Goal: Information Seeking & Learning: Find specific fact

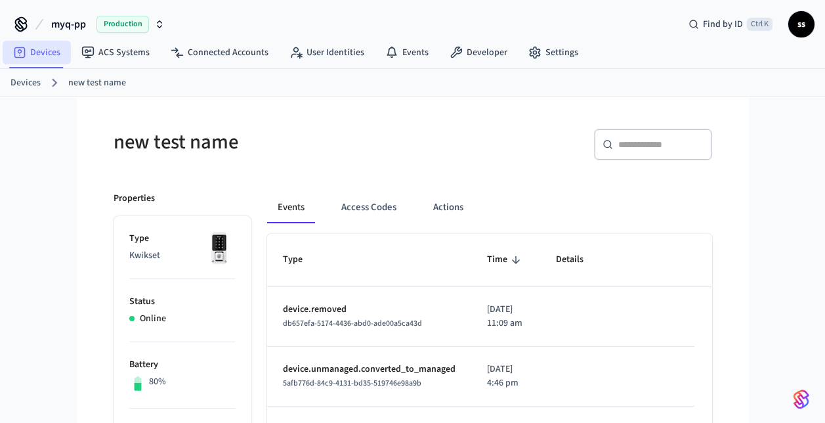
click at [34, 54] on link "Devices" at bounding box center [37, 53] width 68 height 24
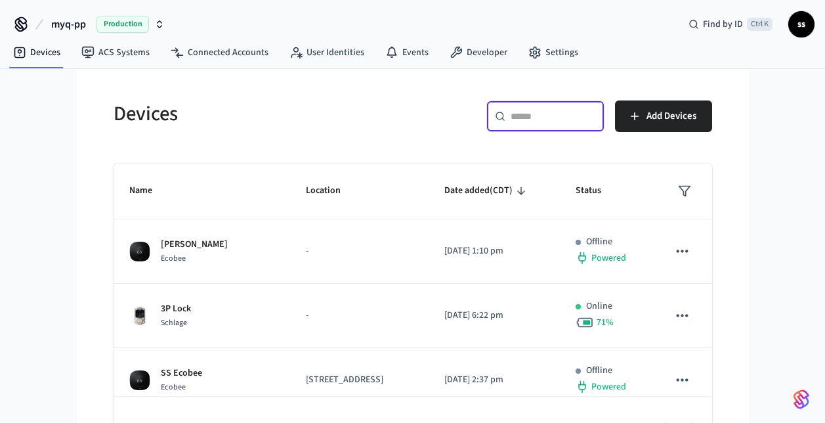
click at [565, 119] on input "text" at bounding box center [553, 116] width 85 height 13
paste input "**********"
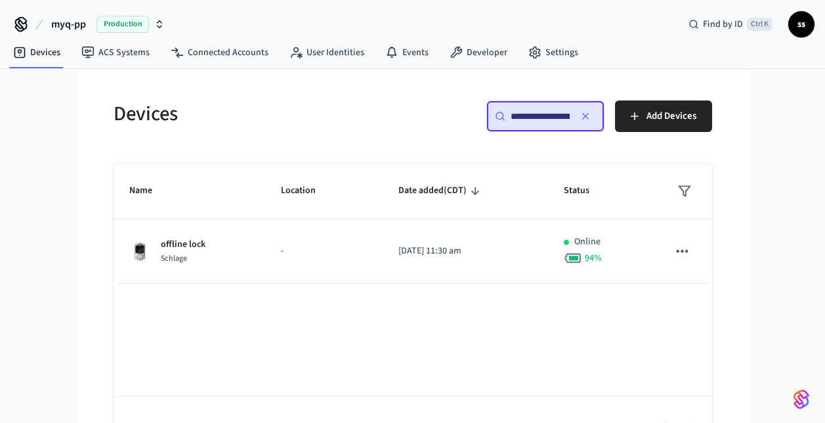
scroll to position [0, 100]
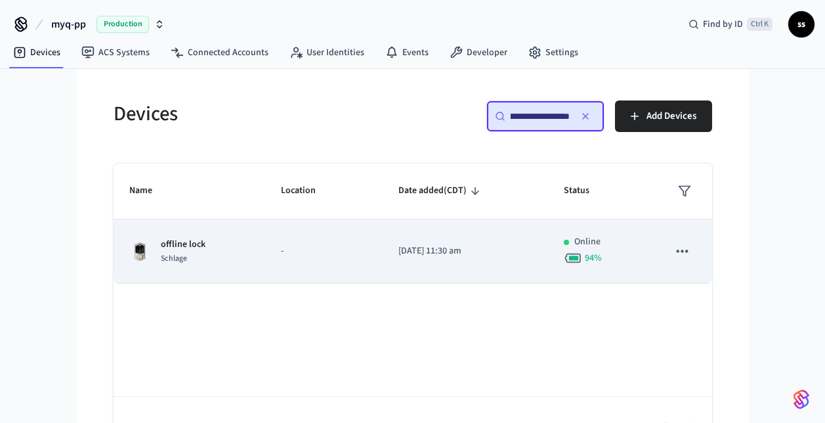
type input "**********"
click at [296, 264] on td "-" at bounding box center [324, 251] width 118 height 64
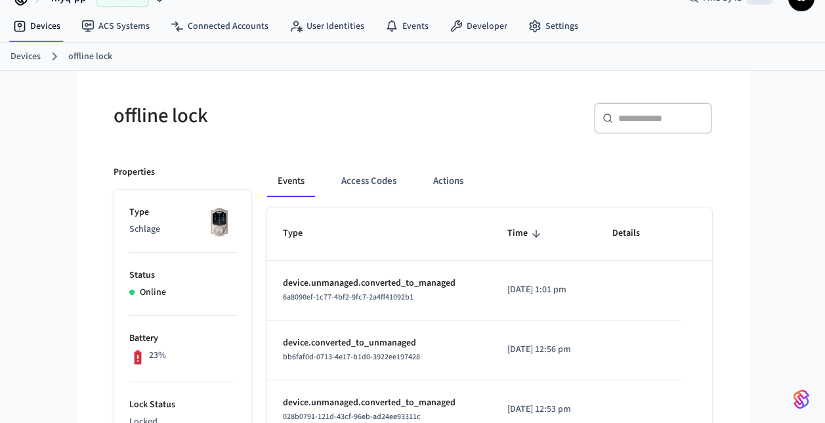
scroll to position [62, 0]
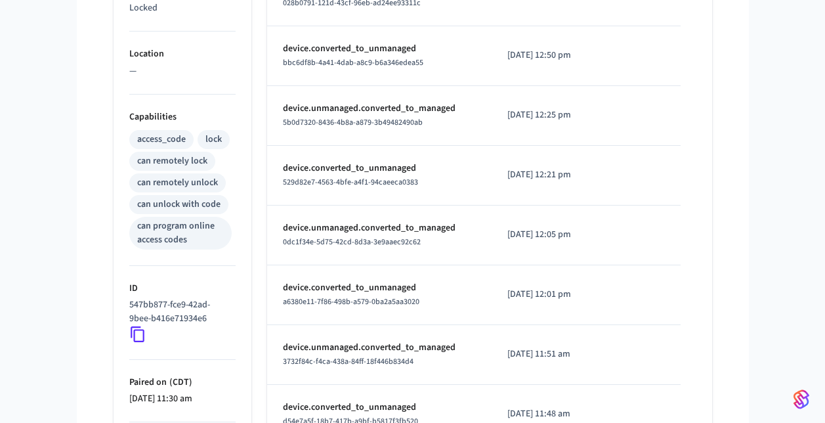
scroll to position [439, 0]
click at [141, 332] on icon at bounding box center [137, 334] width 17 height 17
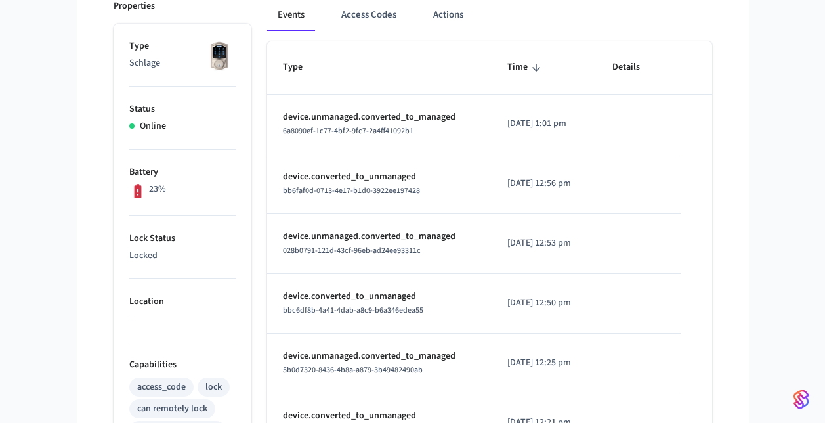
scroll to position [192, 0]
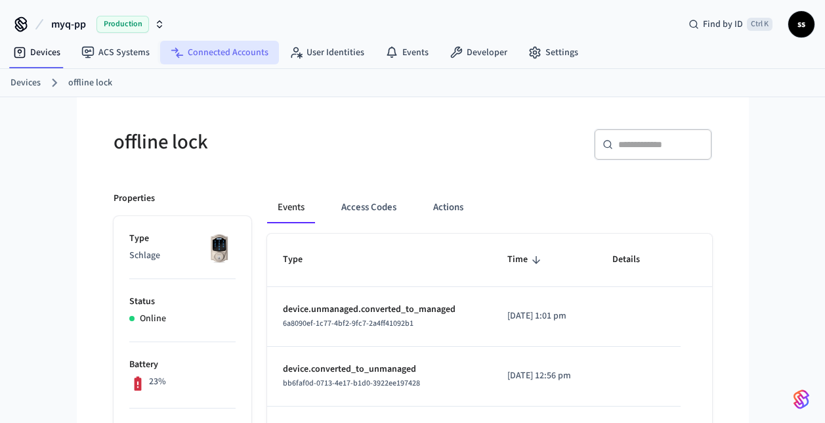
click at [209, 57] on link "Connected Accounts" at bounding box center [219, 53] width 119 height 24
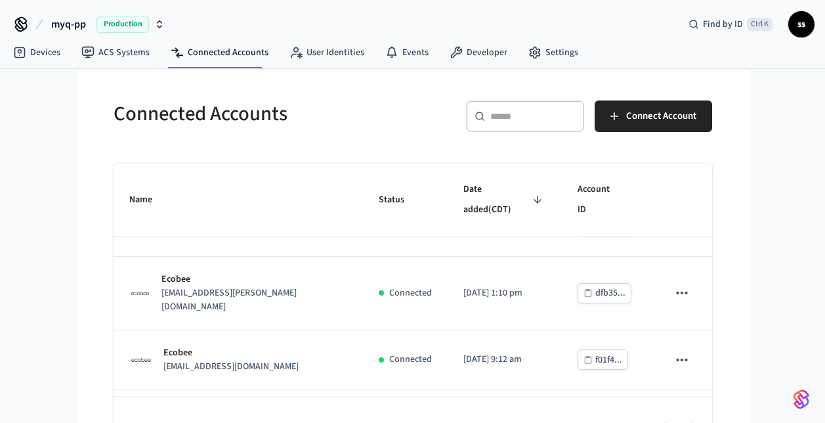
scroll to position [171, 0]
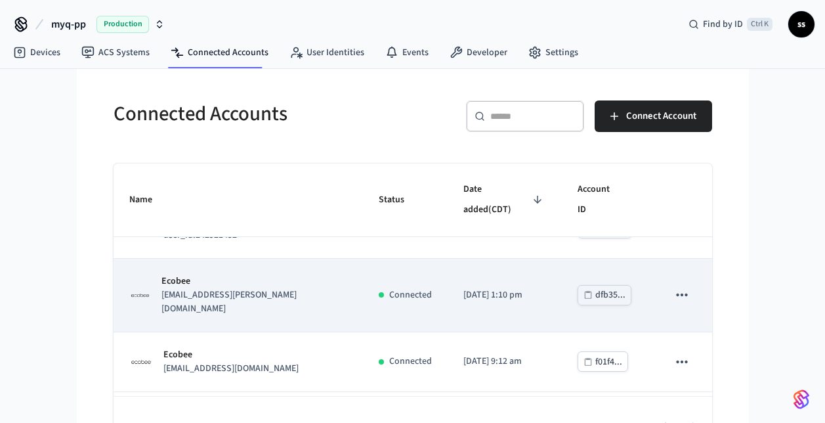
click at [293, 288] on p "ecobeepremiumfe@chamberlain.mailosaur.net" at bounding box center [255, 302] width 186 height 28
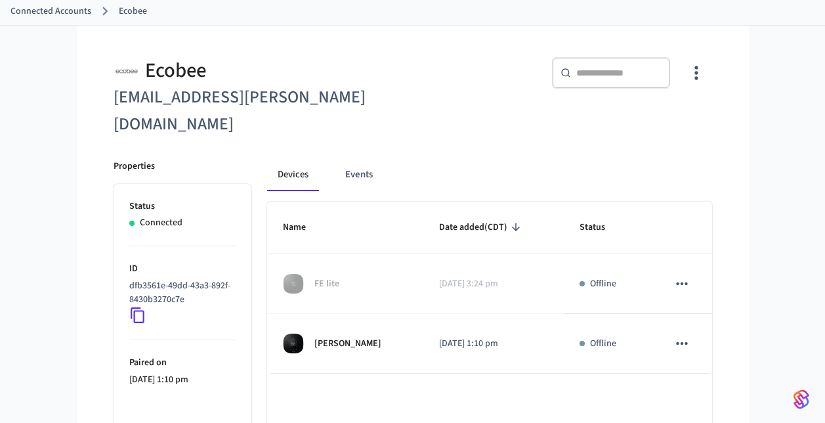
scroll to position [95, 0]
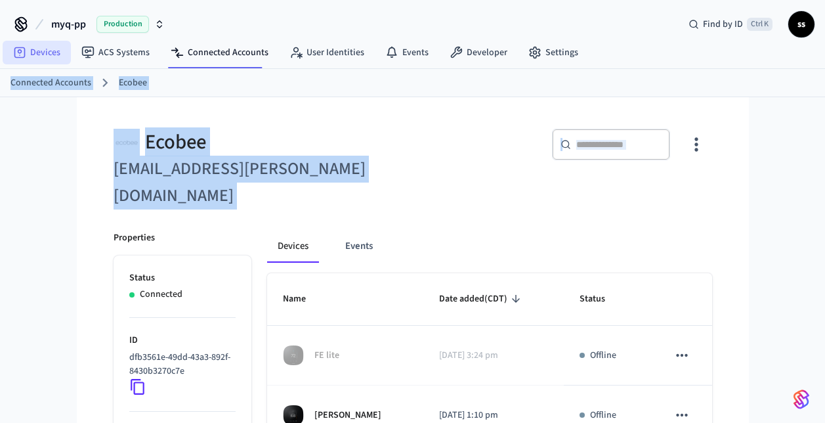
drag, startPoint x: 106, startPoint y: 189, endPoint x: 44, endPoint y: 56, distance: 146.9
click at [44, 56] on div "myq-pp Production Find by ID Ctrl K ss Devices ACS Systems Connected Accounts U…" at bounding box center [412, 284] width 825 height 569
click at [44, 56] on link "Devices" at bounding box center [37, 53] width 68 height 24
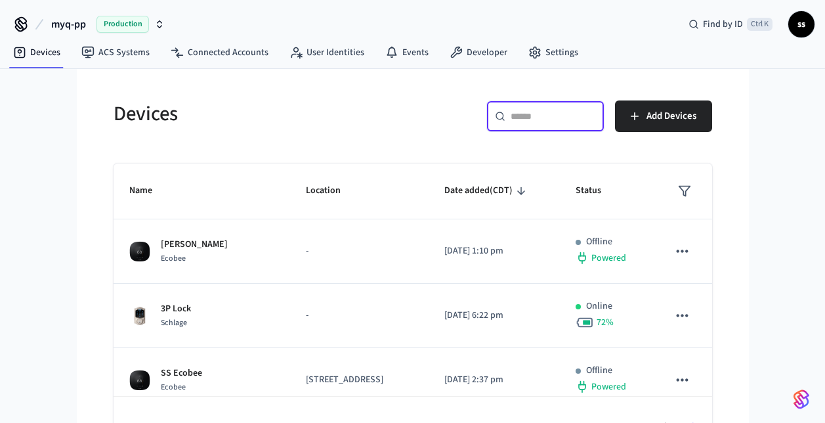
click at [516, 120] on input "text" at bounding box center [553, 116] width 85 height 13
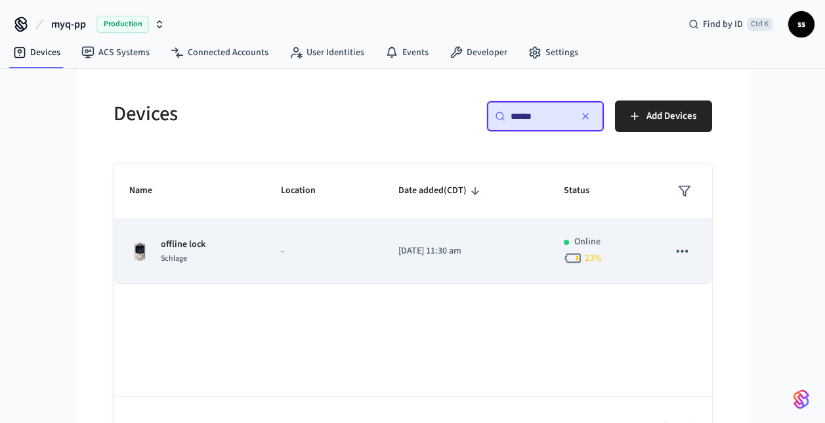
type input "******"
click at [333, 238] on td "-" at bounding box center [324, 251] width 118 height 64
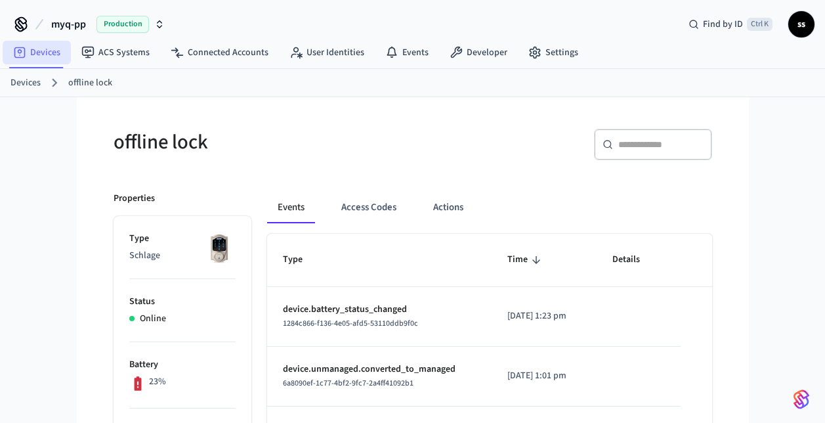
click at [37, 51] on link "Devices" at bounding box center [37, 53] width 68 height 24
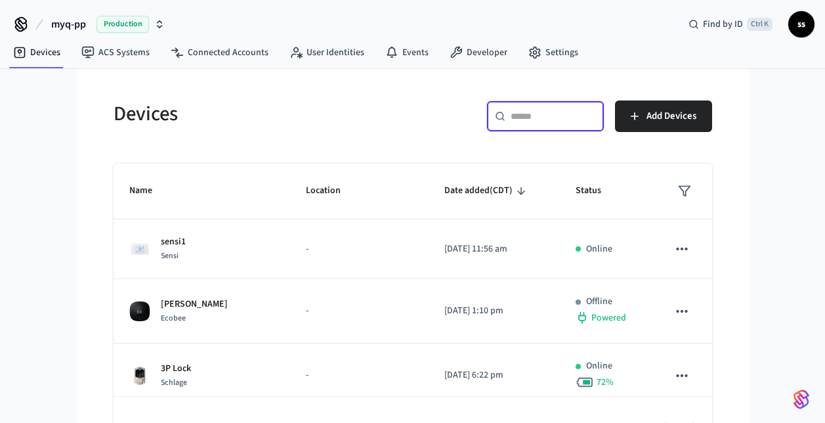
click at [545, 114] on input "text" at bounding box center [553, 116] width 85 height 13
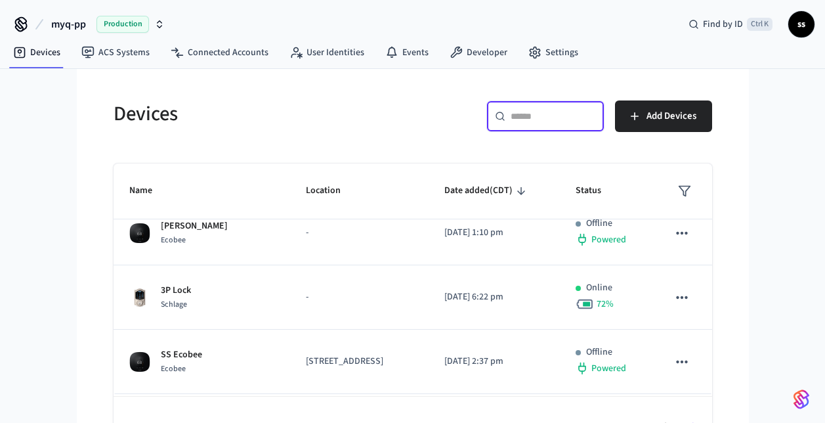
scroll to position [79, 0]
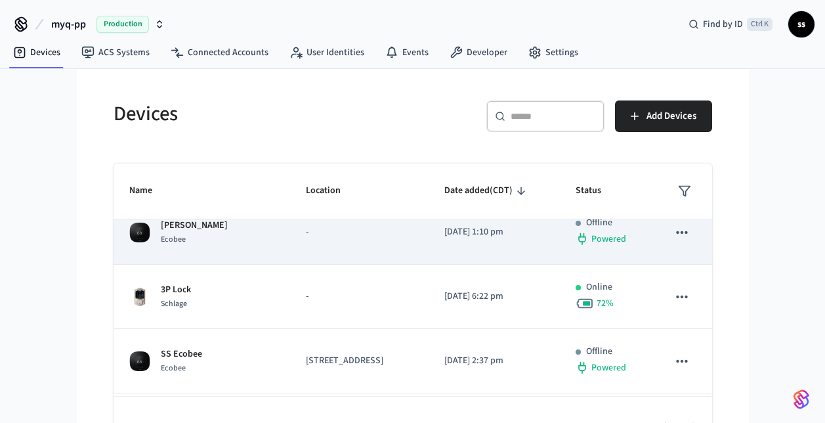
click at [330, 263] on td "-" at bounding box center [359, 232] width 139 height 64
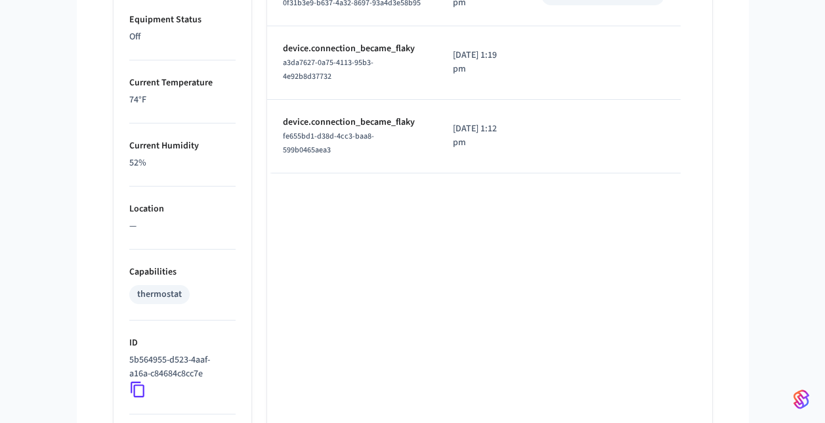
scroll to position [944, 0]
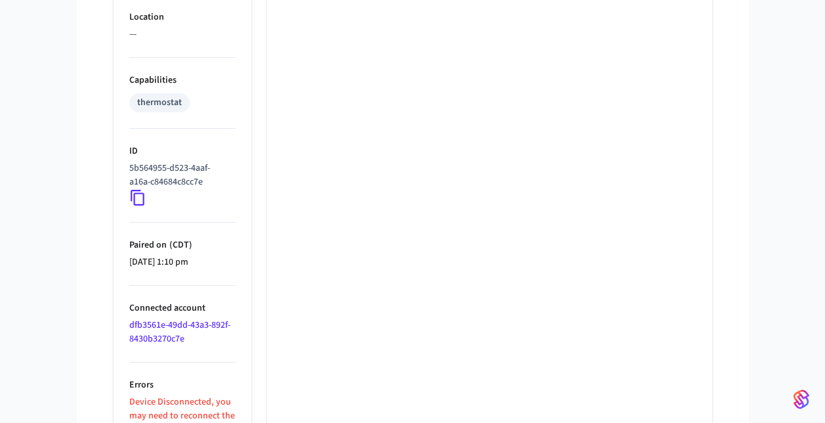
click at [178, 330] on link "dfb3561e-49dd-43a3-892f-8430b3270c7e" at bounding box center [179, 332] width 101 height 27
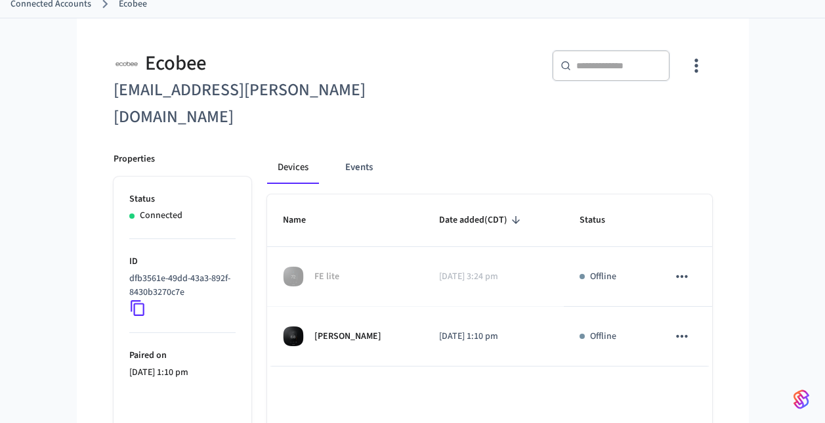
scroll to position [78, 0]
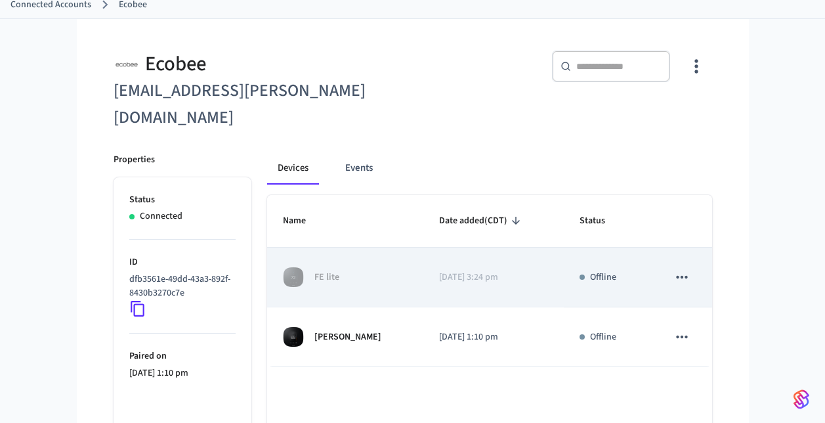
click at [399, 256] on td "FE lite" at bounding box center [345, 278] width 156 height 60
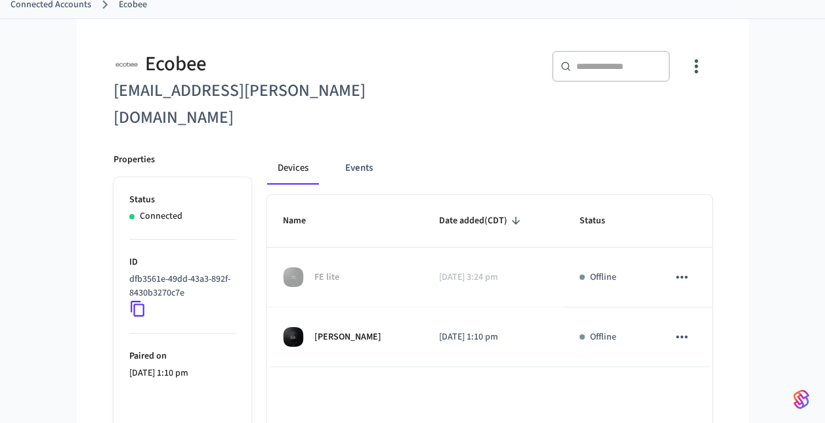
scroll to position [0, 0]
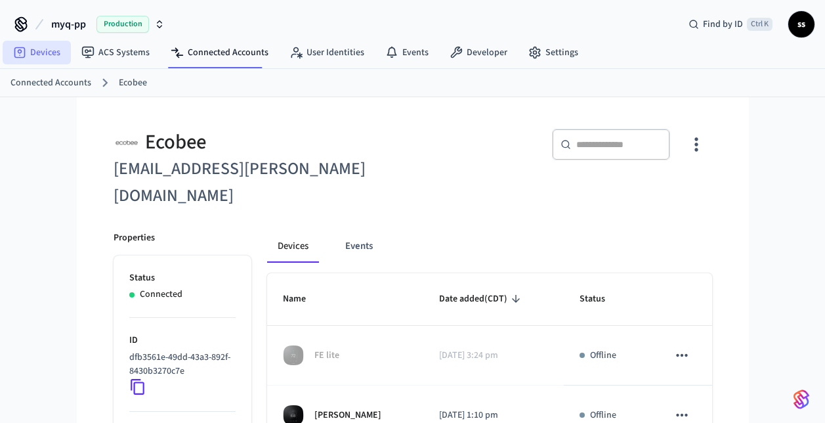
click at [36, 55] on link "Devices" at bounding box center [37, 53] width 68 height 24
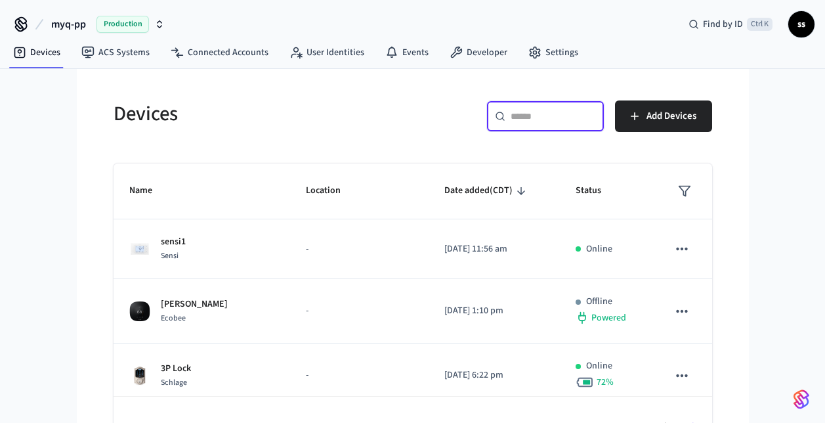
click at [565, 110] on input "text" at bounding box center [553, 116] width 85 height 13
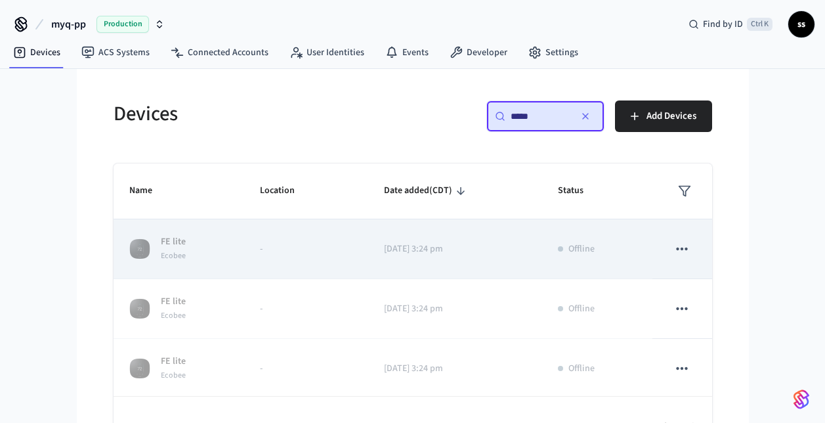
type input "*****"
click at [685, 248] on button "sticky table" at bounding box center [683, 249] width 28 height 28
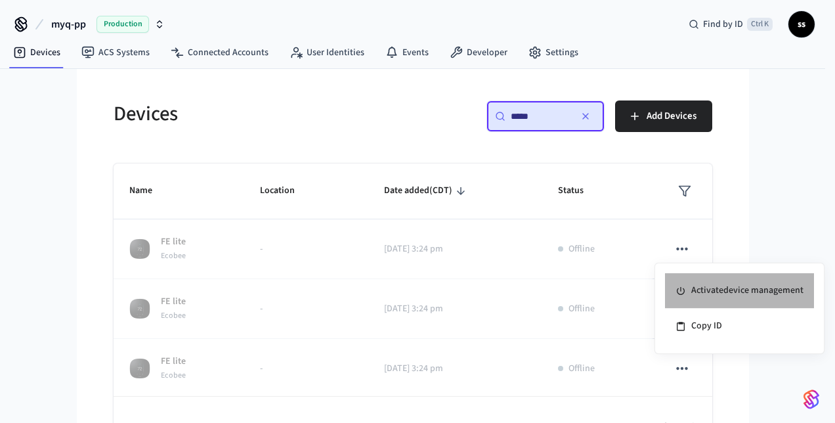
click at [720, 287] on li "Activate device management" at bounding box center [739, 290] width 149 height 35
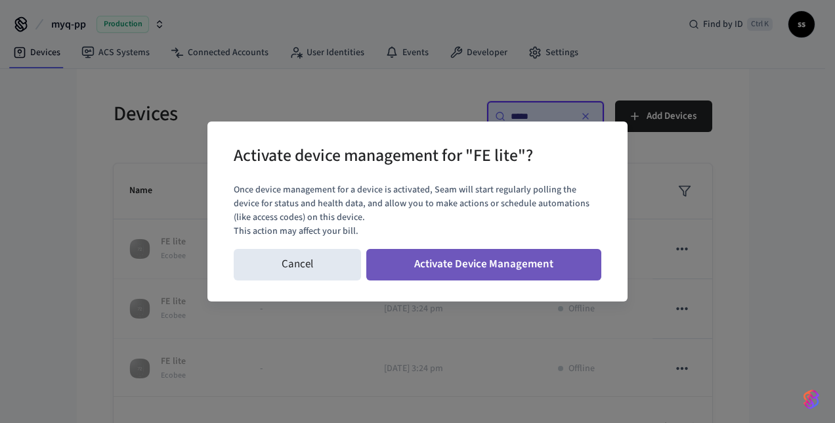
click at [531, 263] on button "Activate Device Management" at bounding box center [483, 265] width 235 height 32
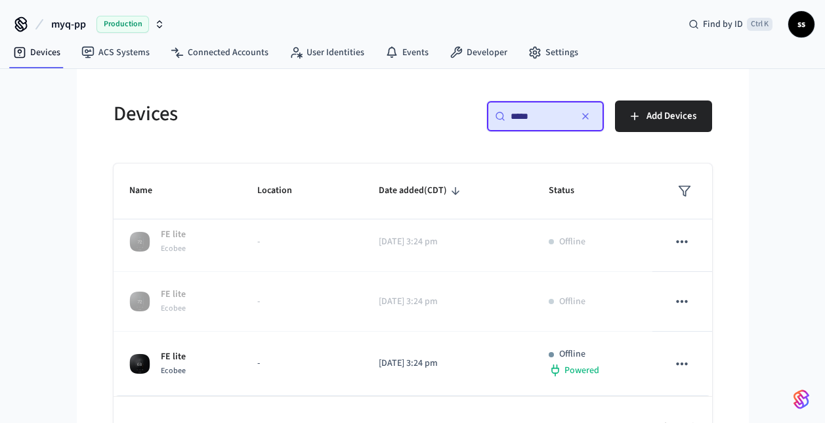
scroll to position [67, 0]
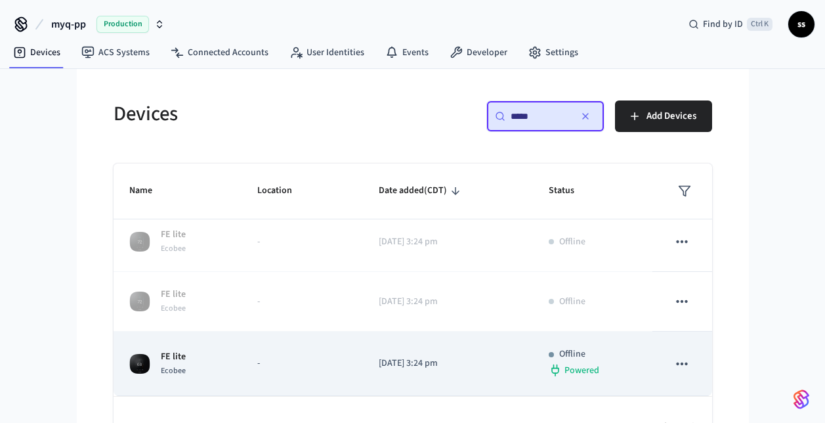
click at [265, 366] on p "-" at bounding box center [302, 364] width 90 height 14
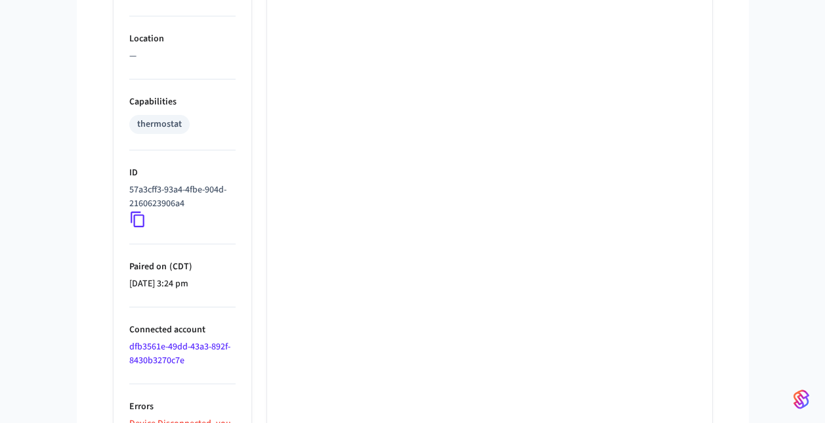
scroll to position [923, 0]
click at [143, 223] on icon at bounding box center [138, 219] width 14 height 16
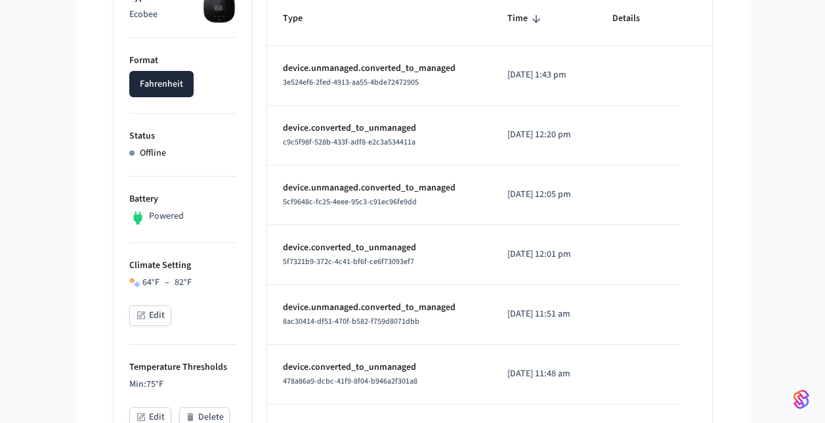
scroll to position [0, 0]
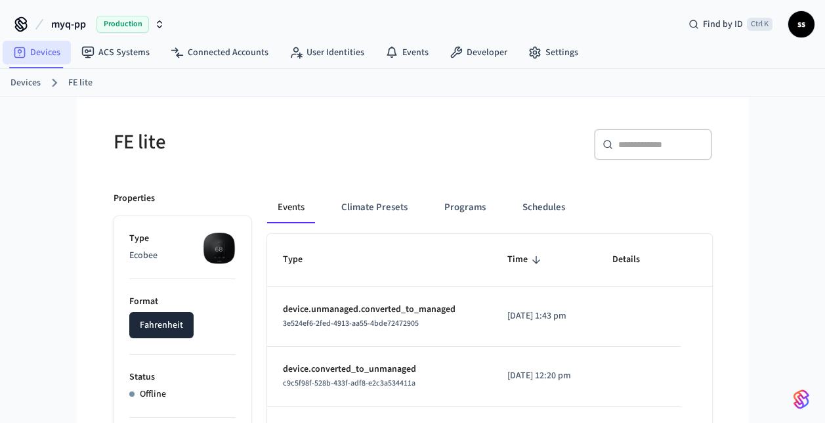
click at [33, 51] on link "Devices" at bounding box center [37, 53] width 68 height 24
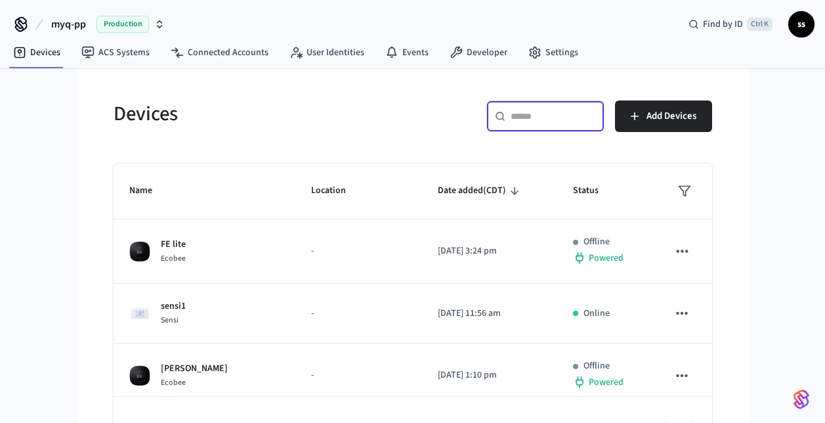
click at [523, 119] on input "text" at bounding box center [553, 116] width 85 height 13
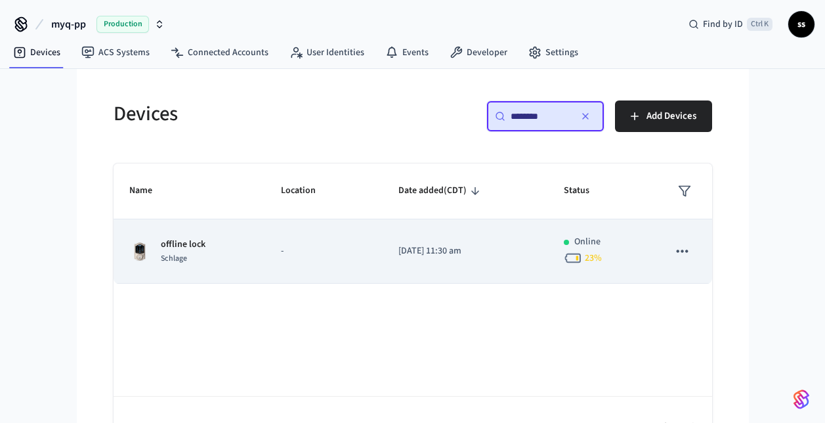
type input "*******"
click at [317, 255] on p "-" at bounding box center [324, 251] width 86 height 14
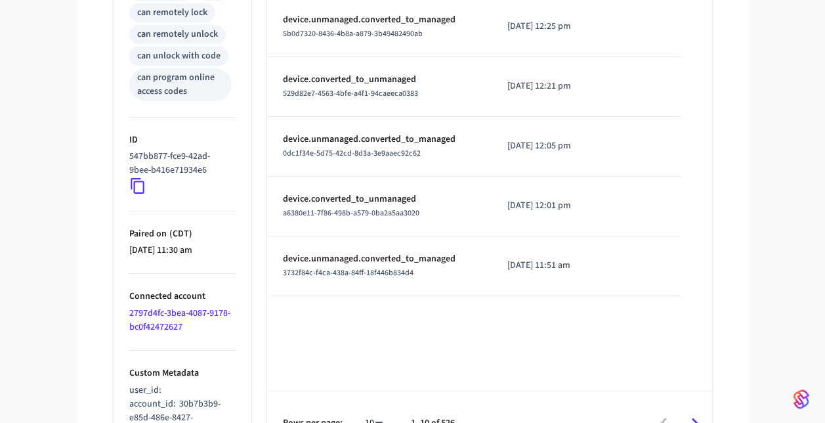
scroll to position [620, 0]
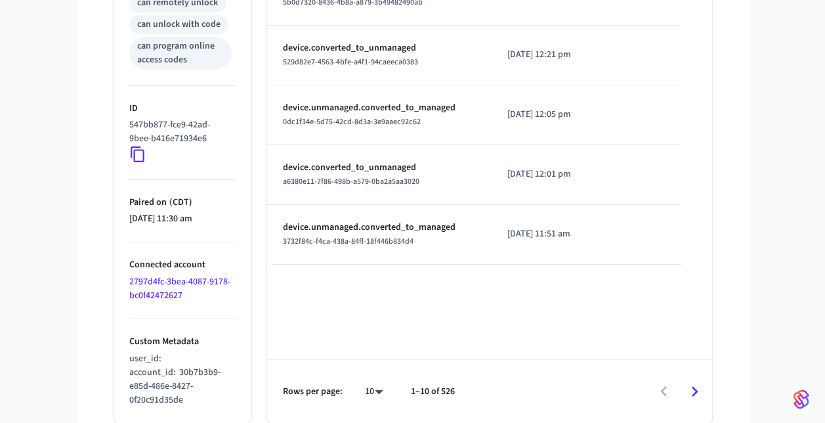
click at [140, 156] on icon at bounding box center [137, 154] width 17 height 17
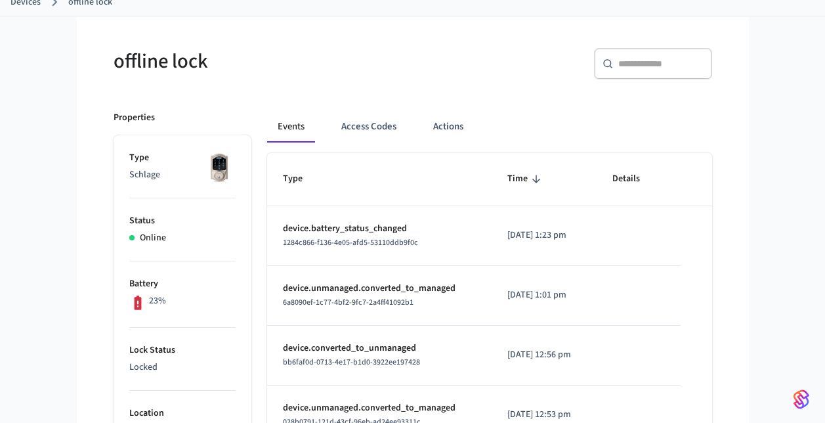
scroll to position [80, 0]
drag, startPoint x: 307, startPoint y: 240, endPoint x: 425, endPoint y: 250, distance: 117.9
click at [425, 250] on td "device.battery_status_changed 1284c866-f136-4e05-afd5-53110ddb9f0c" at bounding box center [379, 237] width 225 height 60
copy span "1284c866-f136-4e05-afd5-53110ddb9f0c"
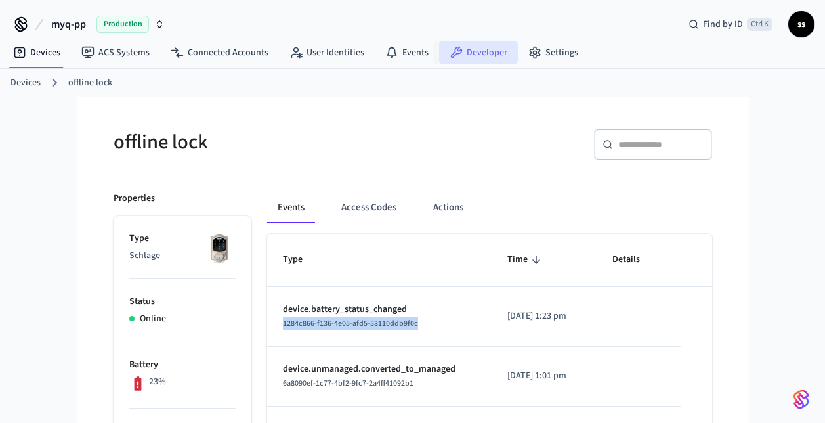
click at [470, 55] on link "Developer" at bounding box center [478, 53] width 79 height 24
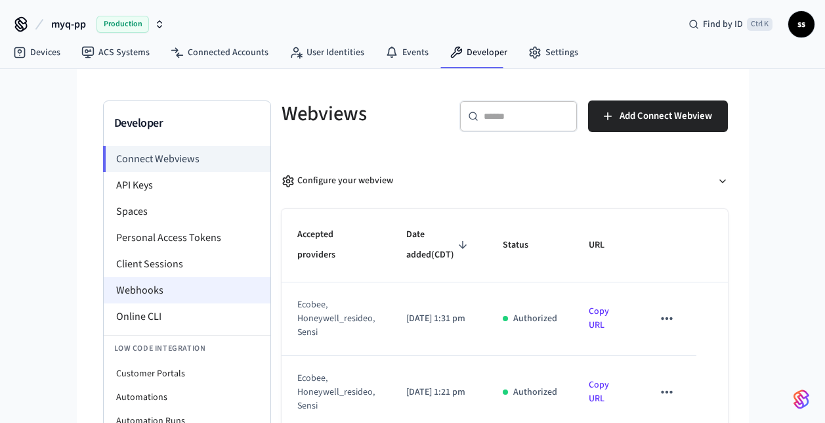
click at [155, 292] on li "Webhooks" at bounding box center [187, 290] width 167 height 26
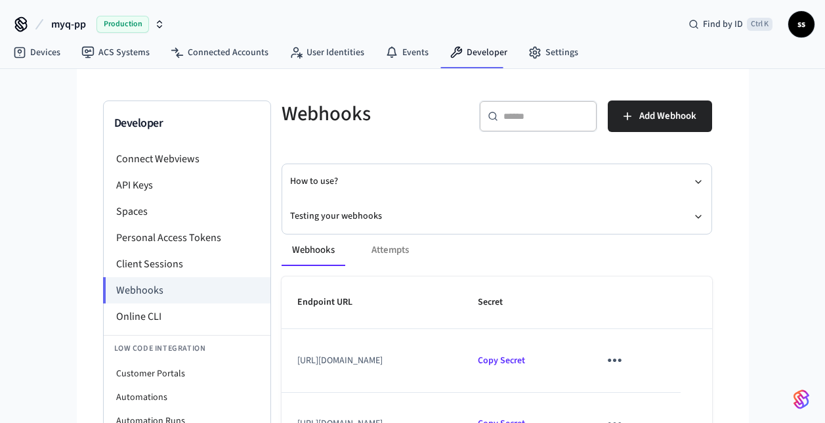
click at [359, 219] on div "Webhooks Attempts Endpoint URL Secret [URL][DOMAIN_NAME] Copy Secret [URL][DOMA…" at bounding box center [489, 401] width 447 height 364
click at [355, 215] on button "Testing your webhooks" at bounding box center [497, 216] width 414 height 35
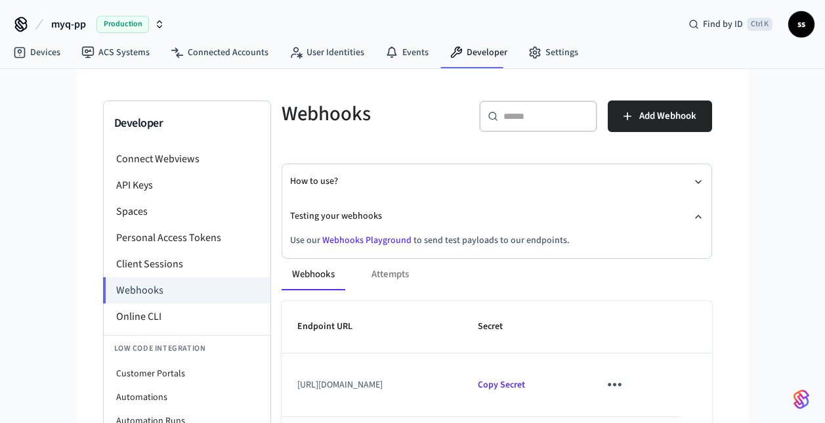
click at [369, 240] on link "Webhooks Playground" at bounding box center [366, 240] width 89 height 13
click at [47, 50] on link "Devices" at bounding box center [37, 53] width 68 height 24
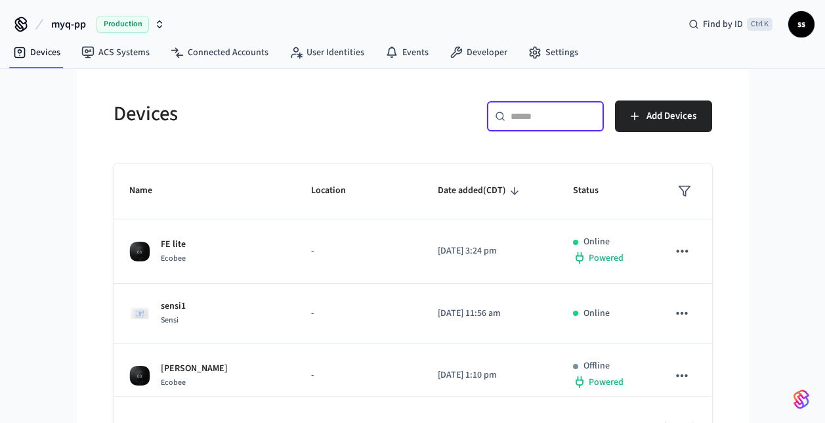
click at [525, 116] on input "text" at bounding box center [553, 116] width 85 height 13
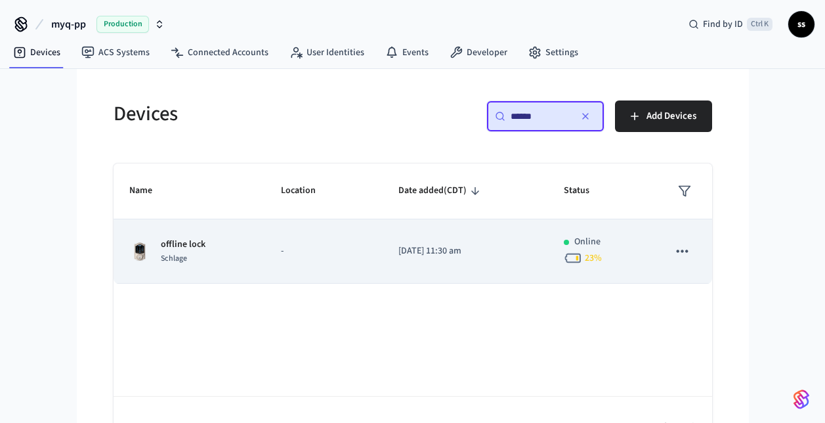
type input "******"
click at [338, 238] on td "-" at bounding box center [324, 251] width 118 height 64
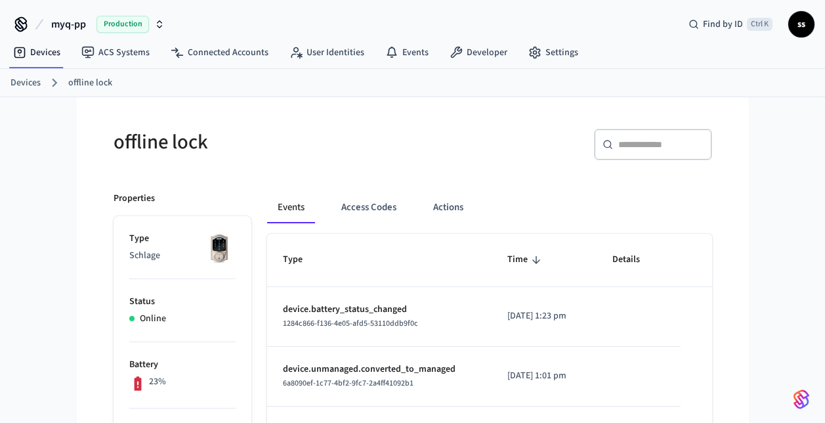
click at [26, 79] on link "Devices" at bounding box center [26, 83] width 30 height 14
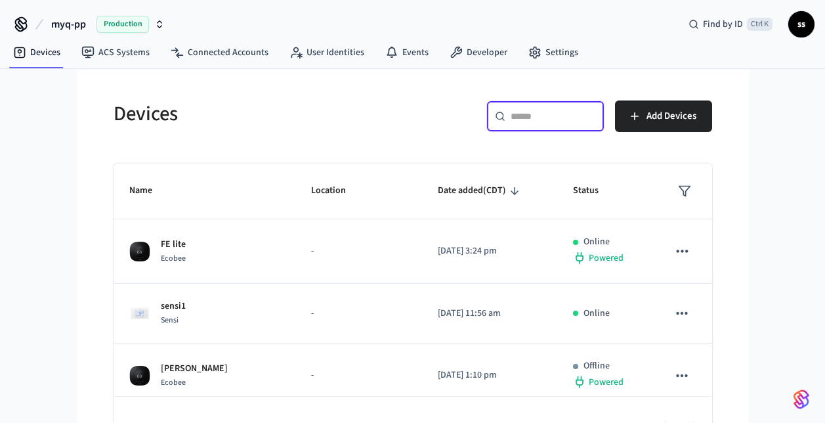
click at [588, 112] on input "text" at bounding box center [553, 116] width 85 height 13
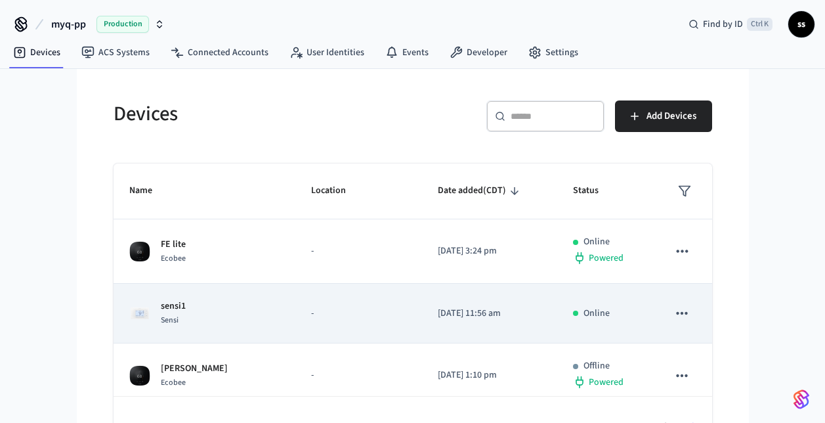
click at [252, 330] on td "sensi1 Sensi" at bounding box center [205, 314] width 182 height 60
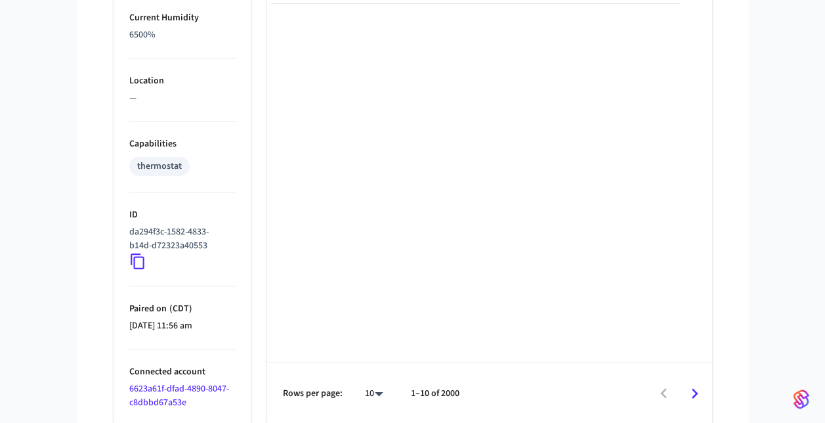
scroll to position [883, 0]
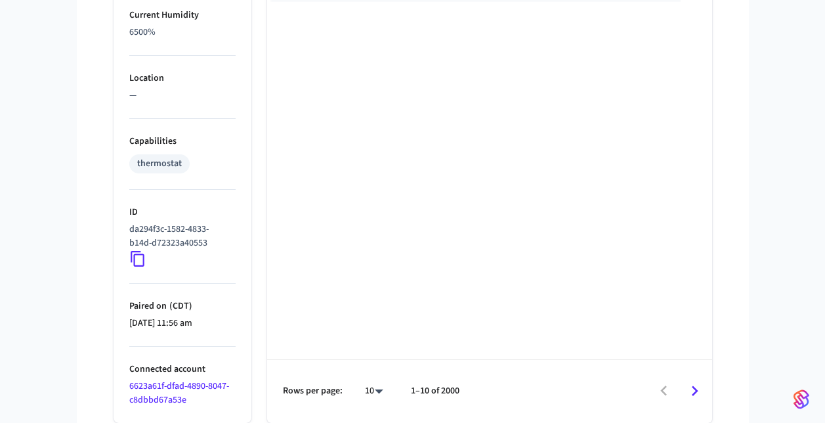
click at [138, 256] on icon at bounding box center [137, 258] width 17 height 17
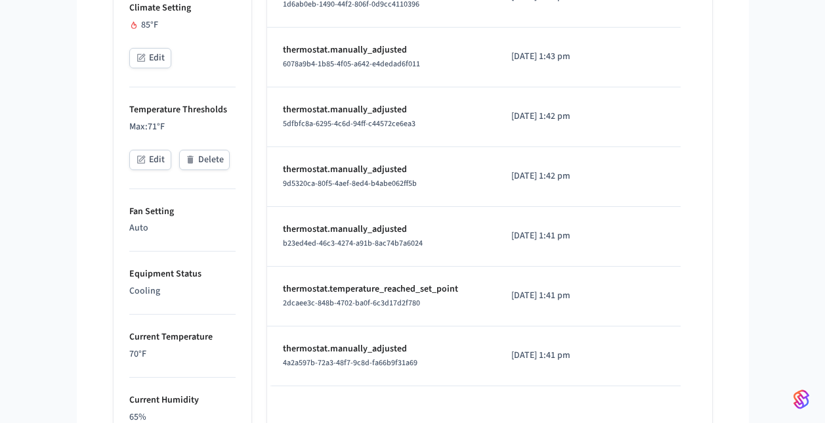
scroll to position [500, 0]
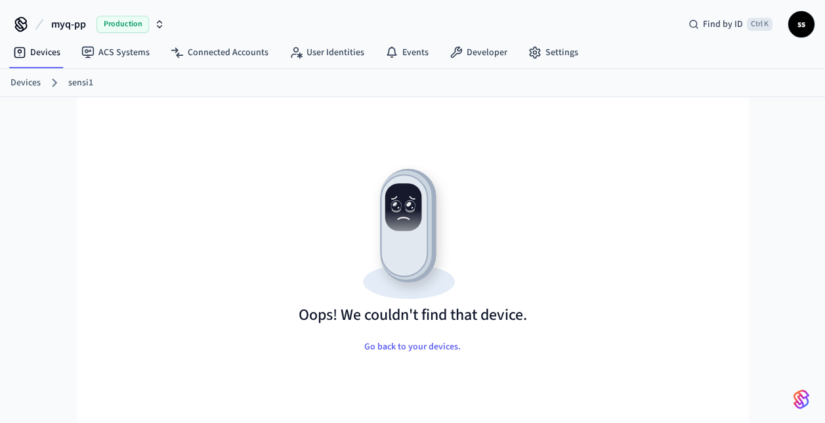
click at [18, 75] on ol "Devices sensi1" at bounding box center [418, 82] width 815 height 17
click at [84, 84] on link "sensi1" at bounding box center [80, 83] width 25 height 14
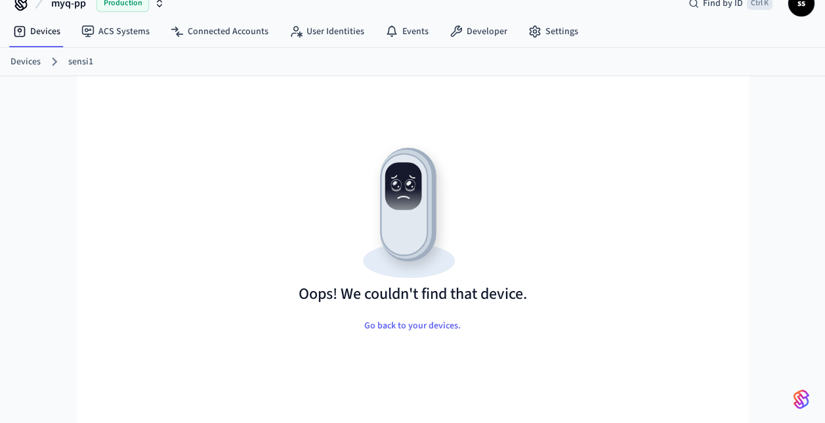
click at [28, 65] on link "Devices" at bounding box center [26, 62] width 30 height 14
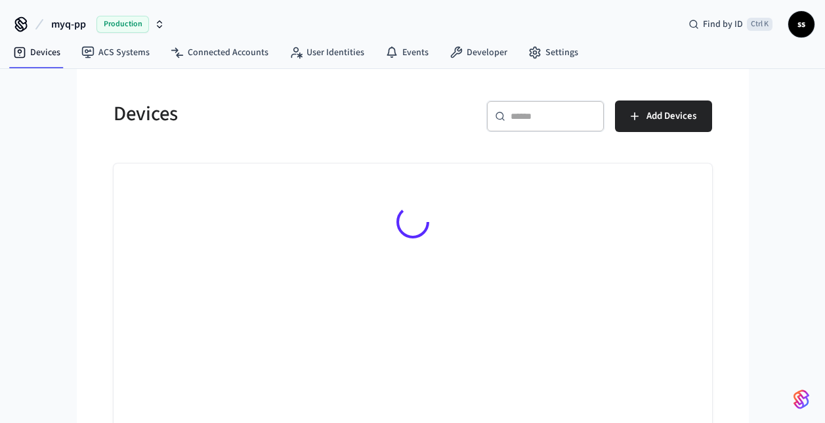
scroll to position [37, 0]
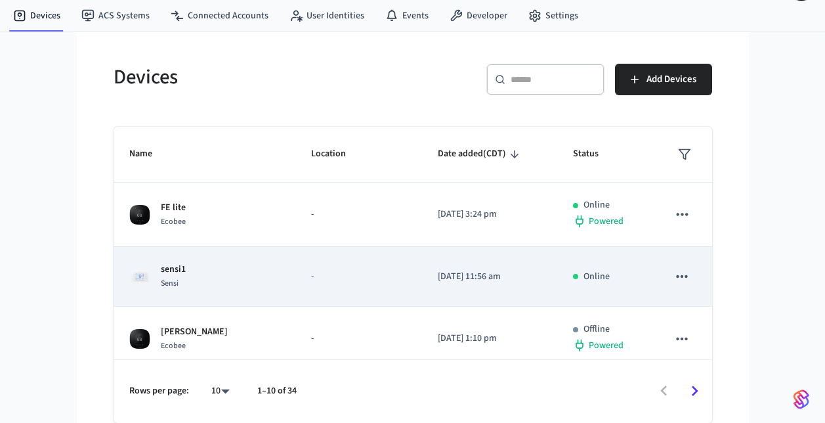
click at [206, 281] on div "sensi1 Sensi" at bounding box center [204, 277] width 150 height 28
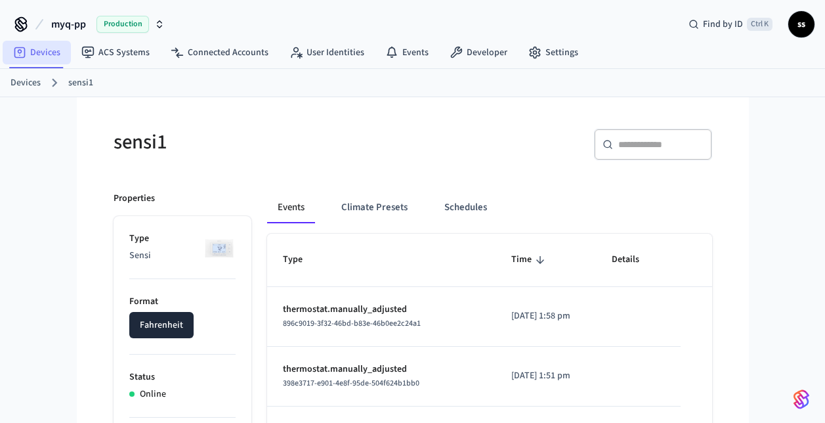
click at [41, 49] on link "Devices" at bounding box center [37, 53] width 68 height 24
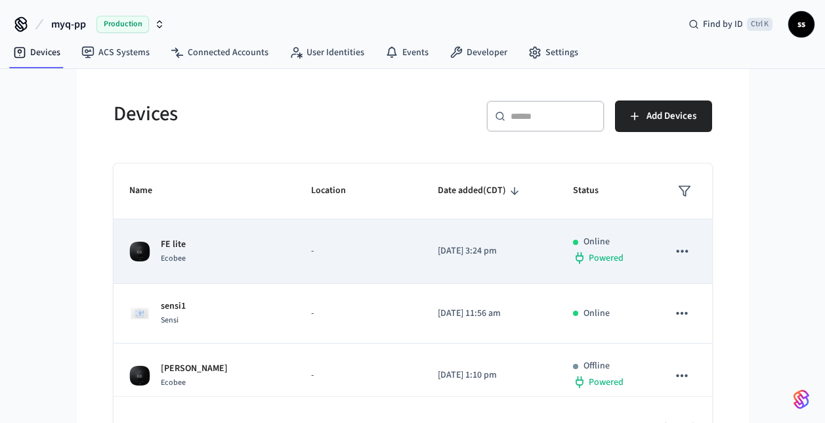
click at [331, 284] on td "-" at bounding box center [359, 251] width 127 height 64
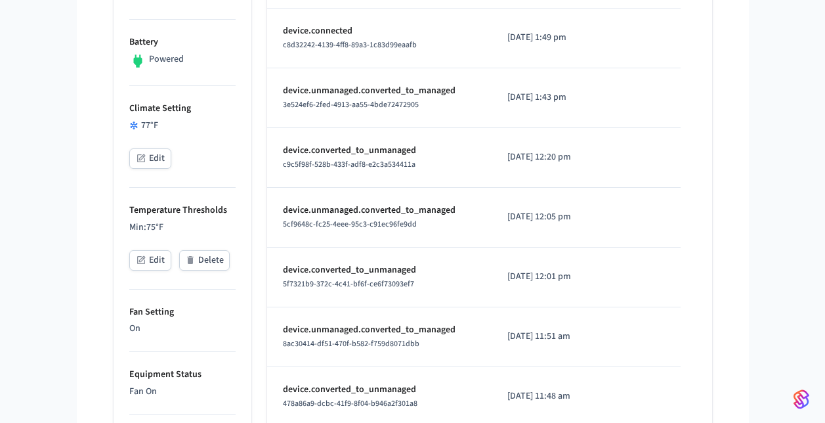
scroll to position [396, 0]
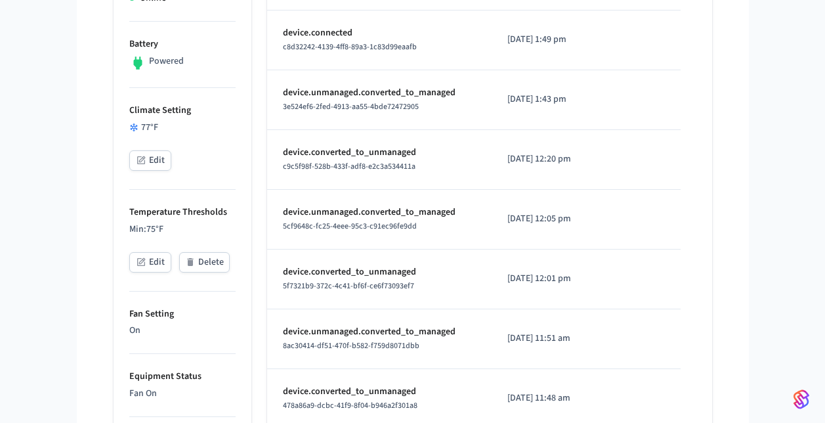
click at [161, 231] on p "Min: 75 °F" at bounding box center [182, 230] width 106 height 14
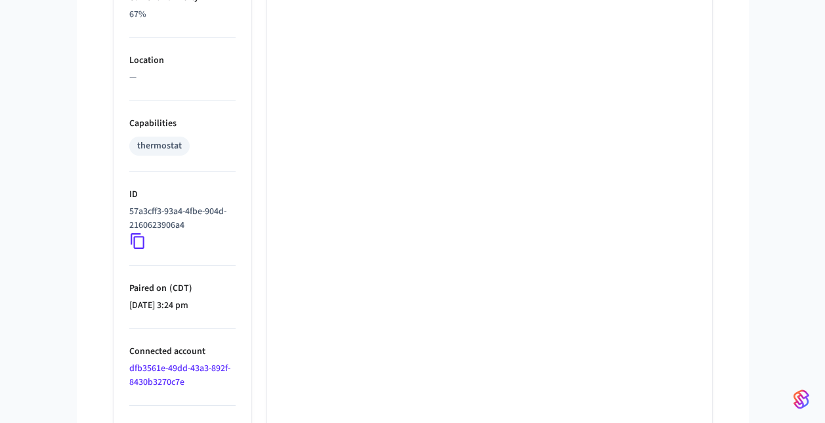
scroll to position [908, 0]
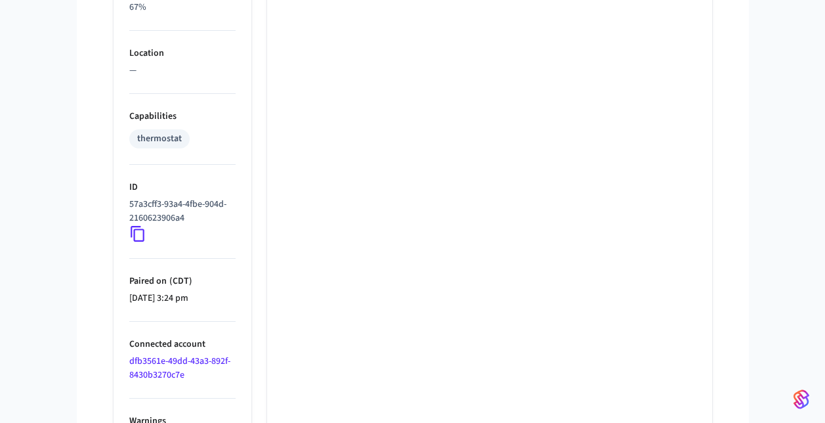
click at [136, 234] on icon at bounding box center [137, 233] width 17 height 17
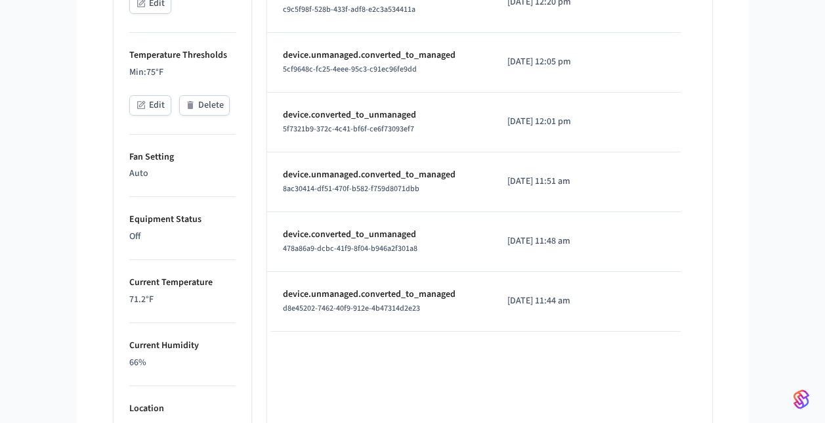
scroll to position [556, 0]
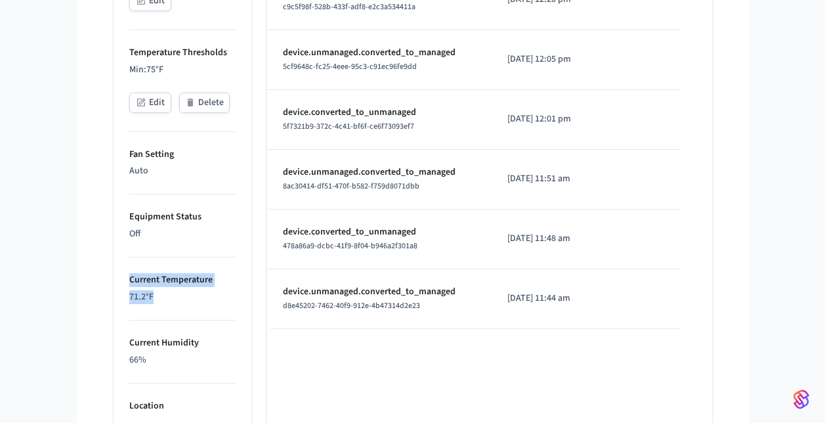
drag, startPoint x: 167, startPoint y: 293, endPoint x: 117, endPoint y: 285, distance: 51.2
click at [117, 285] on ul "Type Ecobee Format Fahrenheit Status Online Battery Powered Climate Setting 77 …" at bounding box center [183, 250] width 138 height 1180
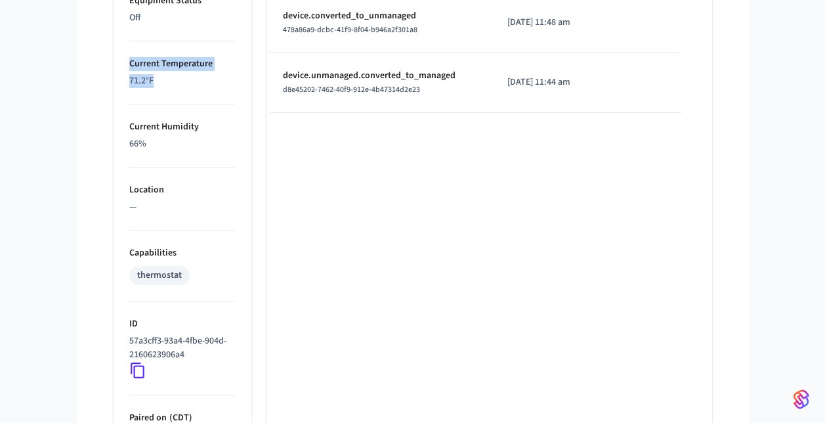
scroll to position [772, 0]
click at [135, 369] on icon at bounding box center [137, 369] width 17 height 17
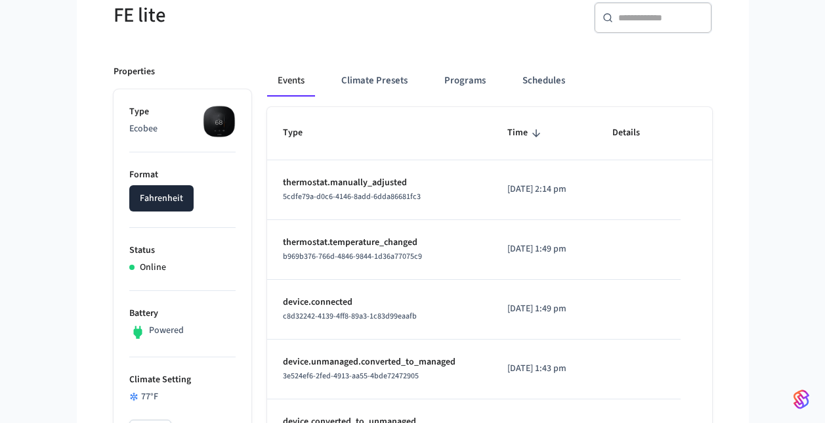
scroll to position [130, 0]
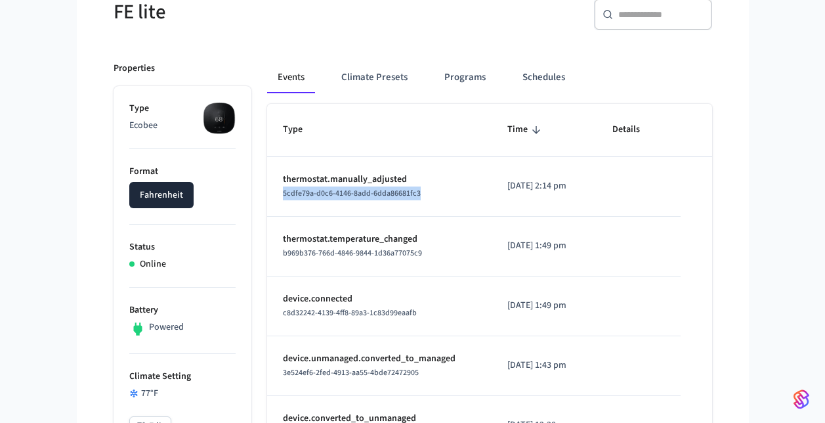
drag, startPoint x: 435, startPoint y: 196, endPoint x: 273, endPoint y: 196, distance: 162.2
click at [273, 196] on td "thermostat.manually_adjusted 5cdfe79a-d0c6-4146-8add-6dda86681fc3" at bounding box center [379, 187] width 225 height 60
copy span "5cdfe79a-d0c6-4146-8add-6dda86681fc3"
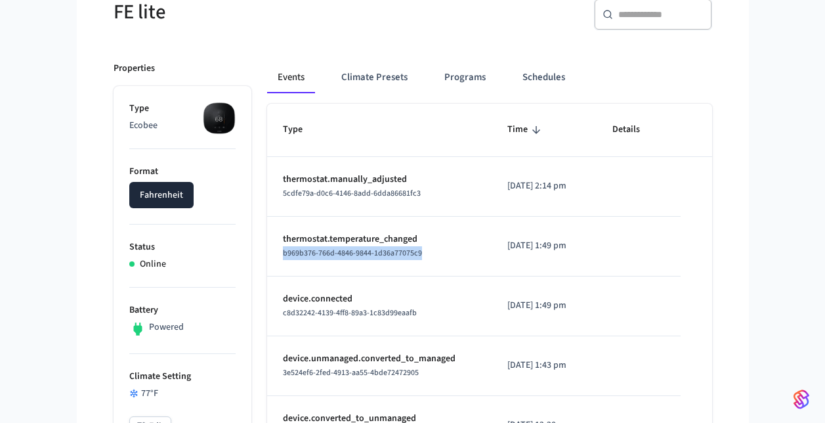
drag, startPoint x: 280, startPoint y: 252, endPoint x: 437, endPoint y: 258, distance: 157.7
click at [437, 258] on td "thermostat.temperature_changed b969b376-766d-4846-9844-1d36a77075c9" at bounding box center [379, 247] width 225 height 60
copy span "b969b376-766d-4846-9844-1d36a77075c9"
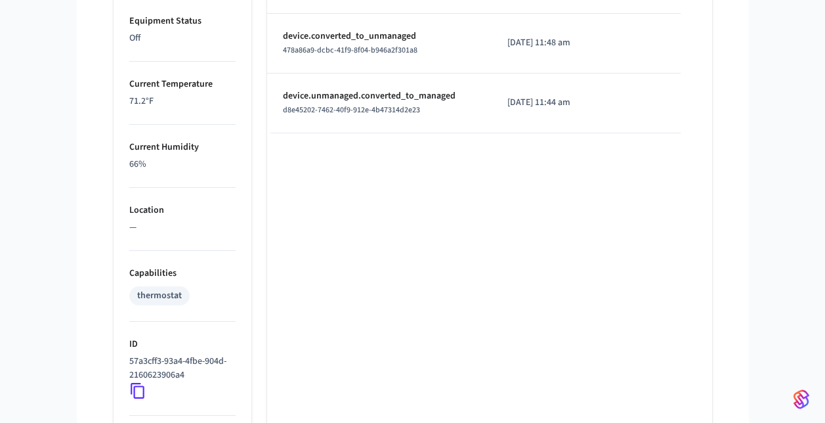
scroll to position [832, 0]
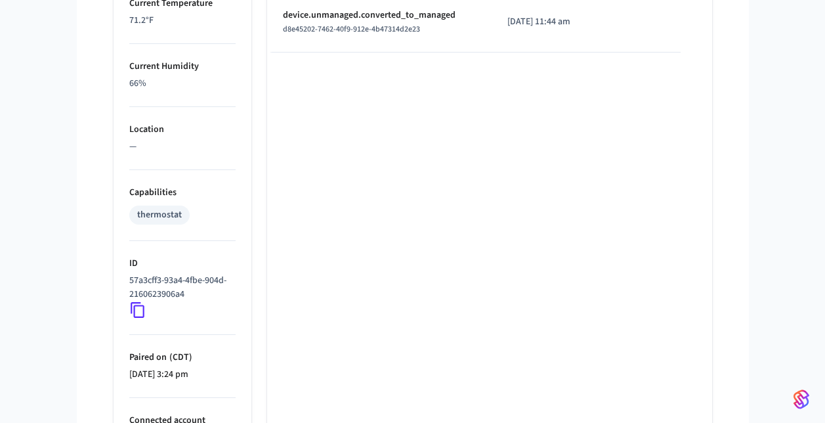
click at [138, 307] on icon at bounding box center [137, 309] width 17 height 17
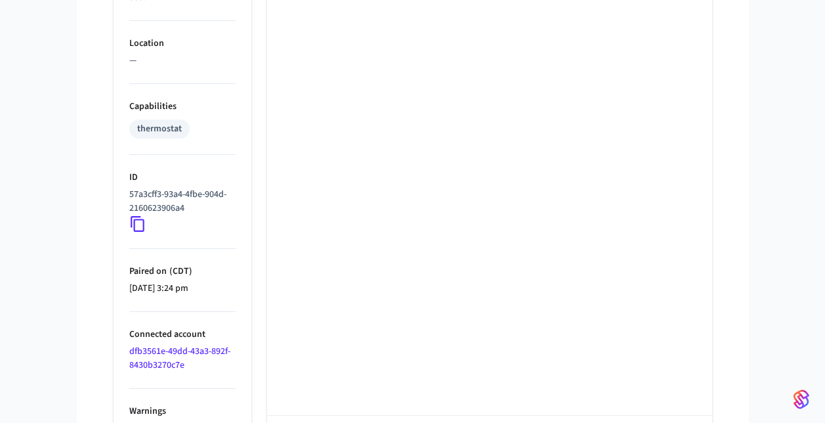
scroll to position [919, 0]
click at [139, 223] on icon at bounding box center [137, 222] width 17 height 17
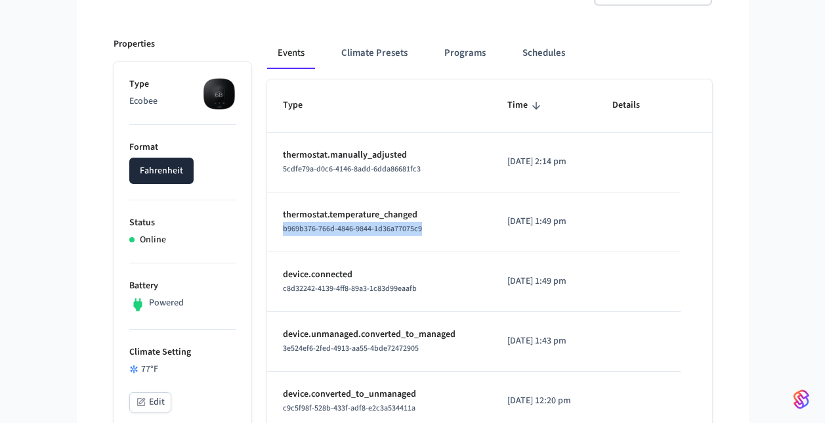
scroll to position [0, 0]
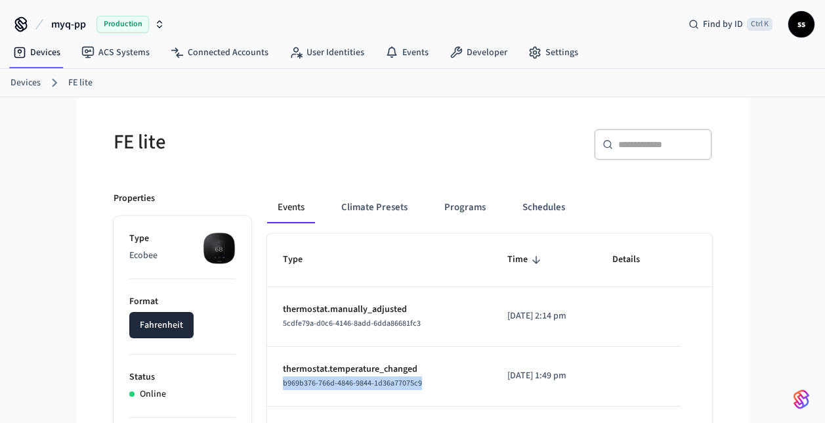
click at [127, 26] on span "Production" at bounding box center [123, 24] width 53 height 17
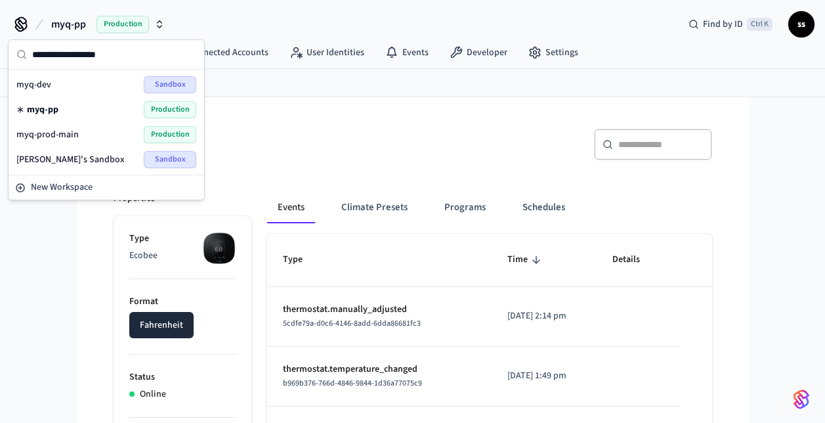
click at [71, 135] on span "myq-prod-main" at bounding box center [47, 134] width 62 height 13
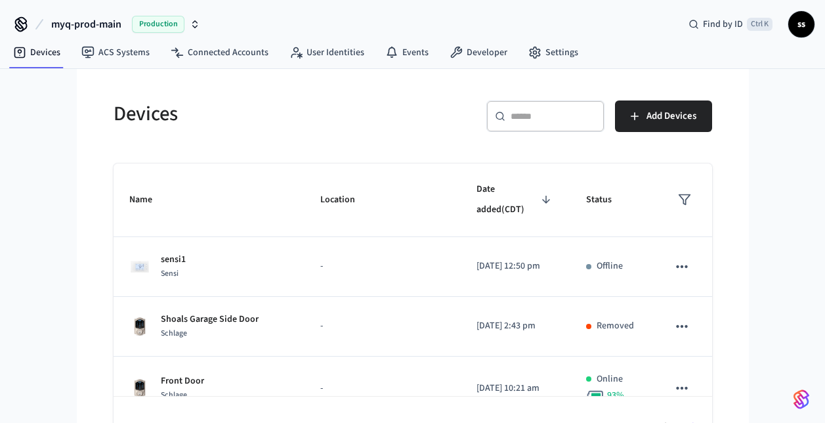
click at [530, 116] on input "text" at bounding box center [553, 116] width 85 height 13
paste input "**********"
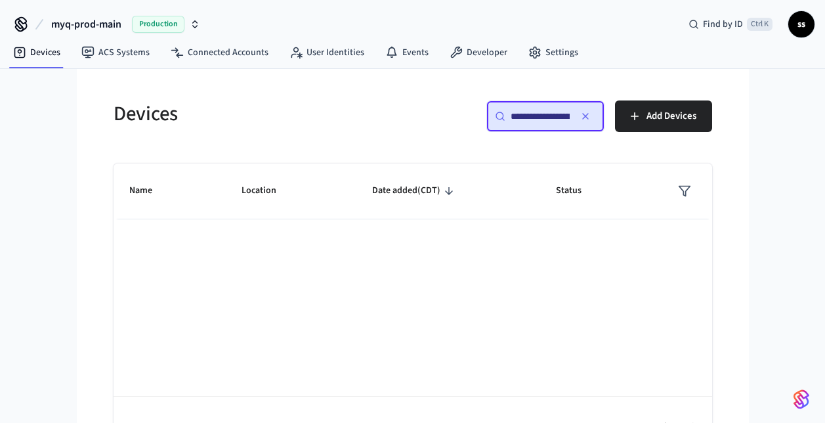
scroll to position [0, 69]
type input "**********"
click at [245, 53] on link "Connected Accounts" at bounding box center [219, 53] width 119 height 24
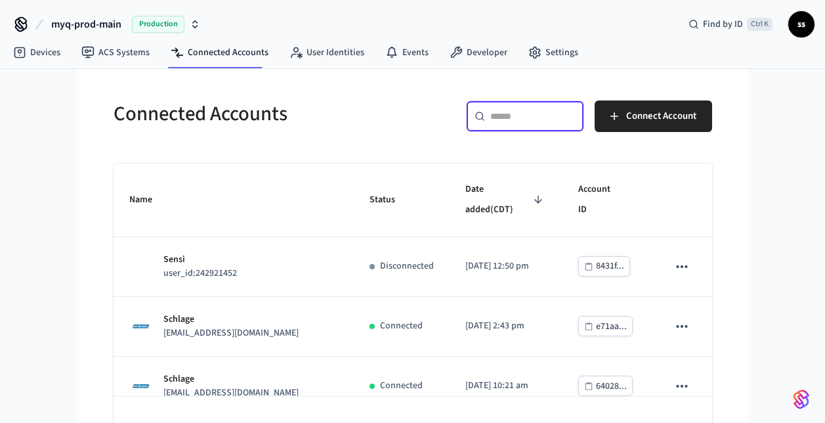
click at [544, 118] on input "text" at bounding box center [533, 116] width 85 height 13
paste input "**********"
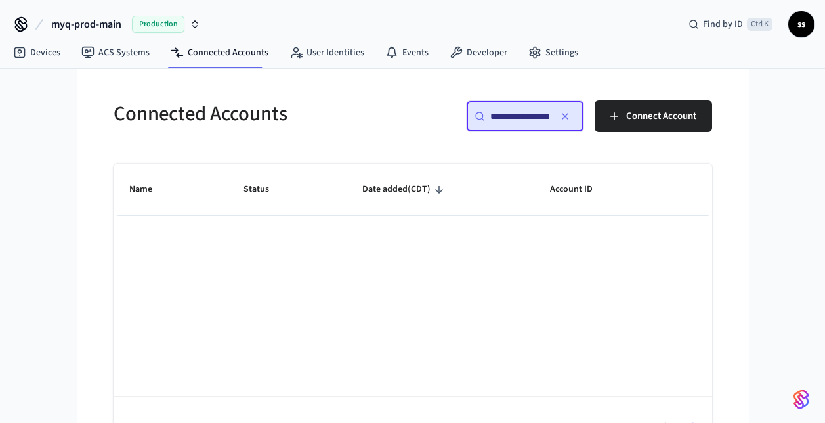
click at [496, 117] on input "**********" at bounding box center [520, 116] width 59 height 13
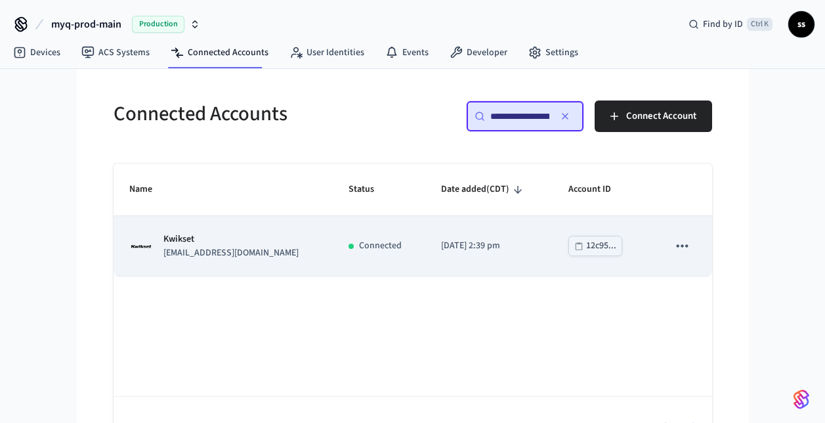
type input "**********"
click at [312, 239] on td "Kwikset myqolegv+kwikset1@gmail.com" at bounding box center [223, 246] width 219 height 60
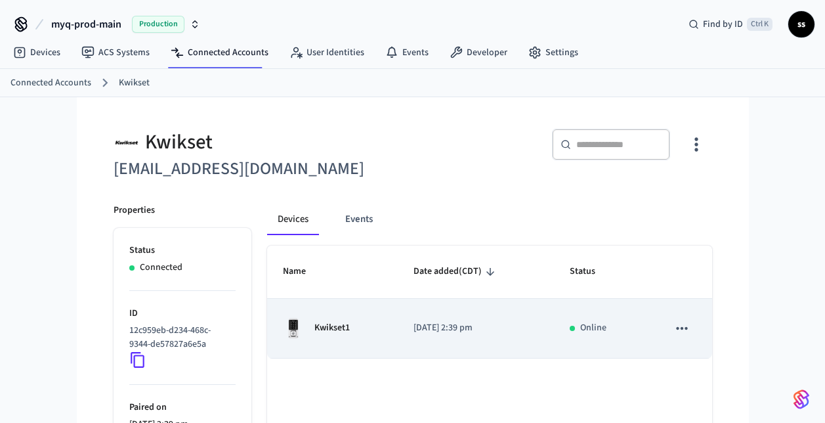
click at [395, 341] on td "Kwikset1" at bounding box center [332, 329] width 131 height 60
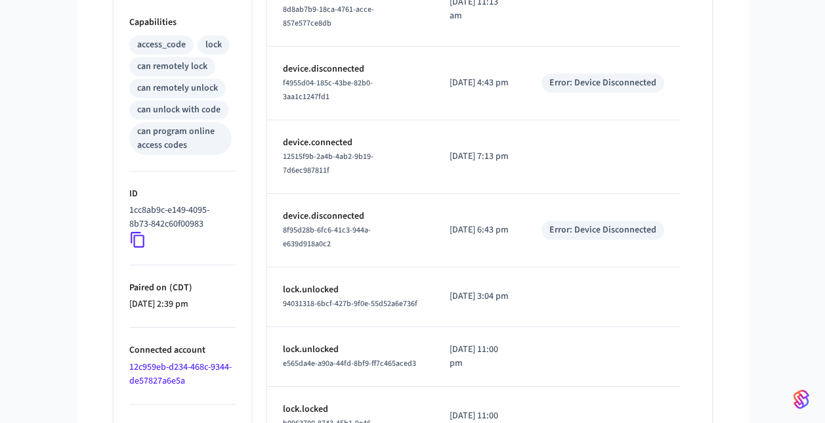
scroll to position [663, 0]
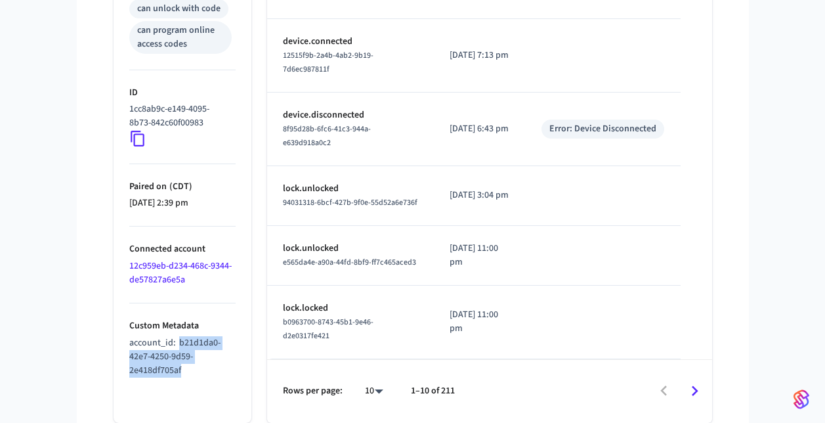
drag, startPoint x: 177, startPoint y: 317, endPoint x: 193, endPoint y: 356, distance: 42.4
click at [193, 356] on ul "Type Kwikset Status Online Battery 80% Lock Status Unlocked Location Main Home …" at bounding box center [183, 1] width 138 height 842
copy span "b21d1da0-42e7-4250-9d59-2e418df705af"
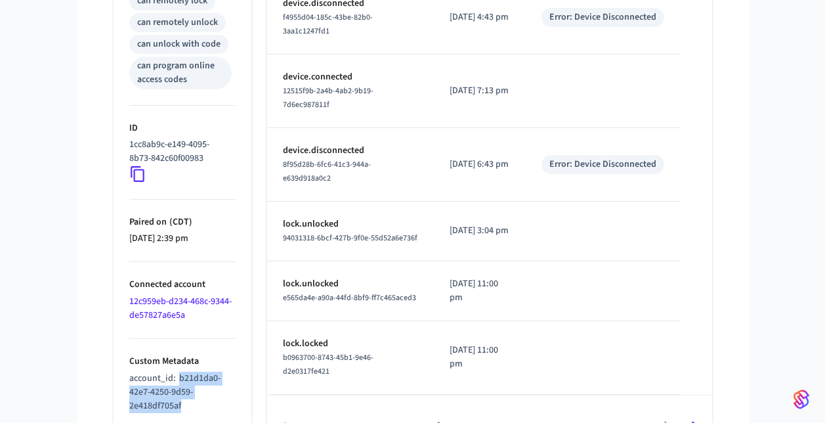
scroll to position [600, 0]
click at [139, 175] on icon at bounding box center [137, 174] width 17 height 17
